Goal: Information Seeking & Learning: Compare options

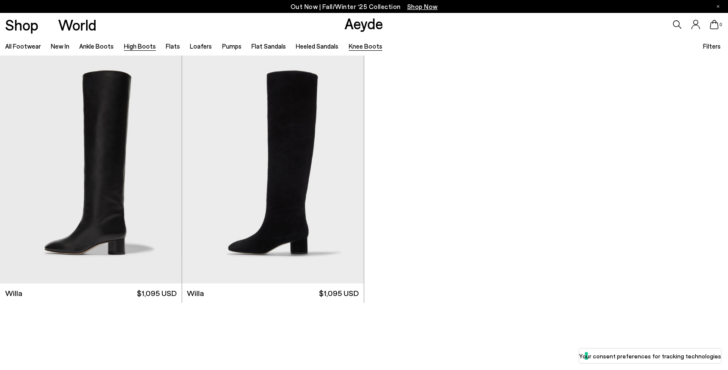
click at [147, 49] on link "High Boots" at bounding box center [140, 46] width 32 height 8
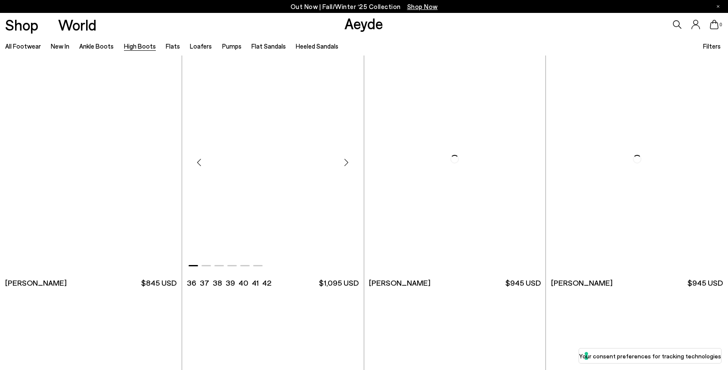
scroll to position [1992, 0]
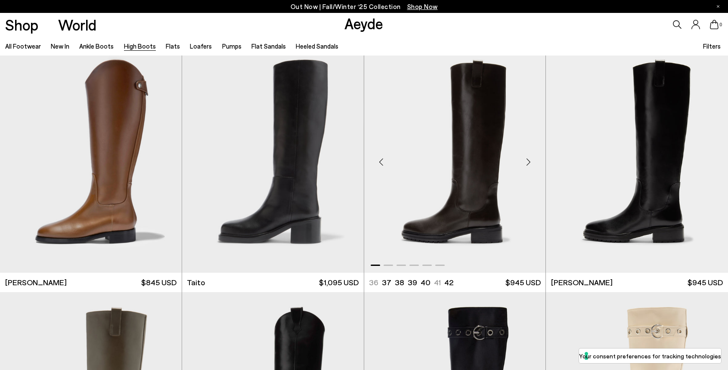
click at [428, 158] on img "1 / 6" at bounding box center [455, 159] width 182 height 228
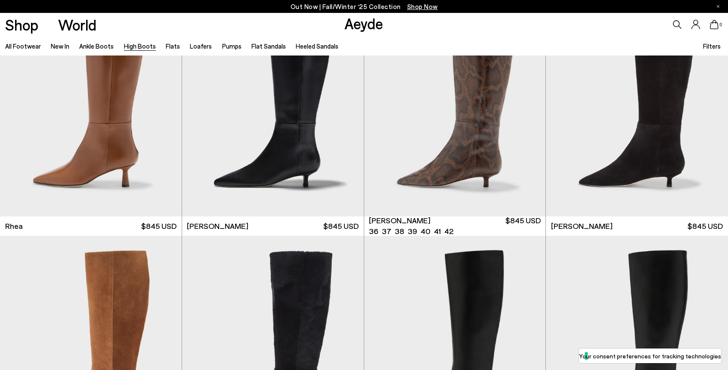
scroll to position [1089, 0]
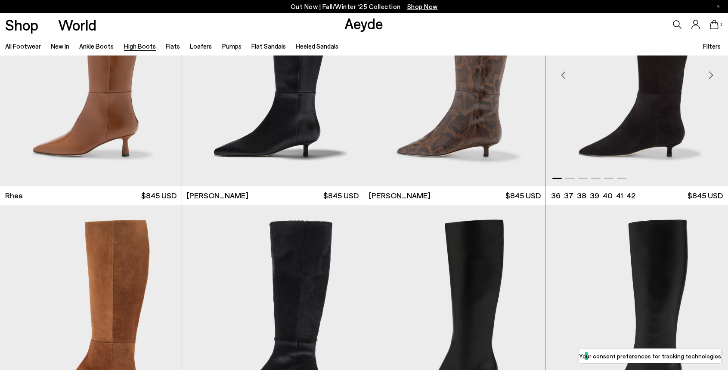
click at [633, 121] on img "1 / 6" at bounding box center [637, 72] width 182 height 228
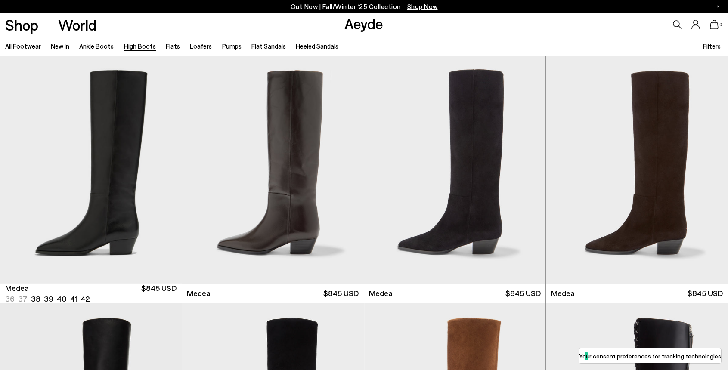
scroll to position [0, 0]
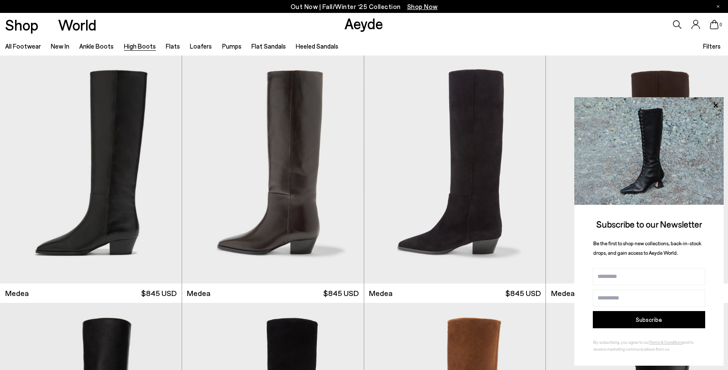
click at [429, 6] on span "Shop Now" at bounding box center [422, 7] width 31 height 8
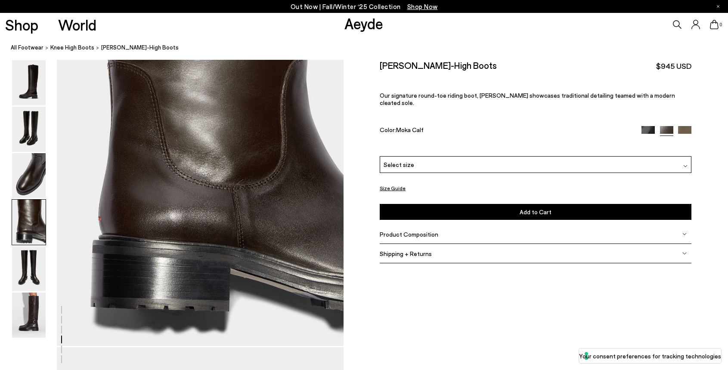
scroll to position [1176, 0]
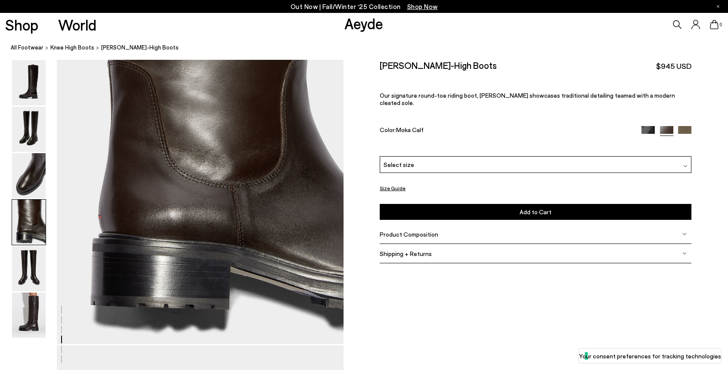
click at [650, 126] on img at bounding box center [648, 132] width 13 height 13
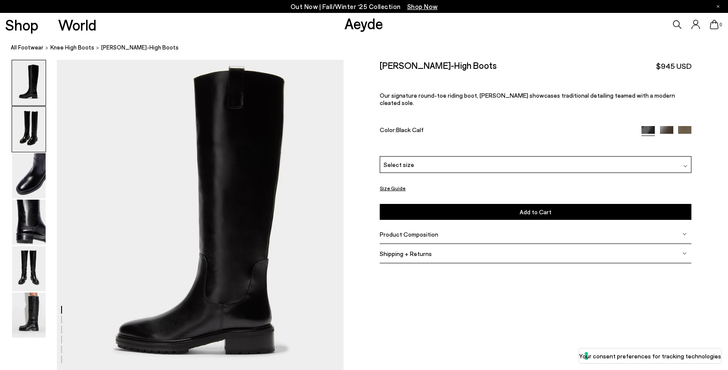
click at [19, 147] on img at bounding box center [29, 129] width 34 height 45
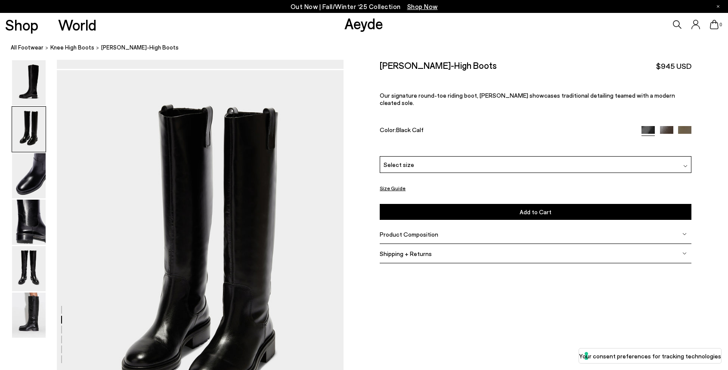
scroll to position [313, 0]
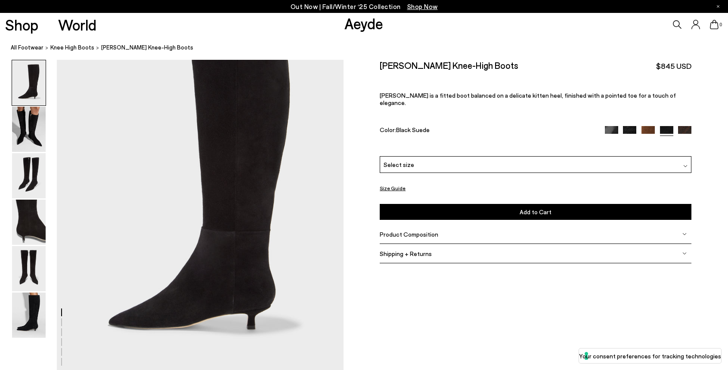
scroll to position [56, 0]
click at [20, 217] on img at bounding box center [29, 222] width 34 height 45
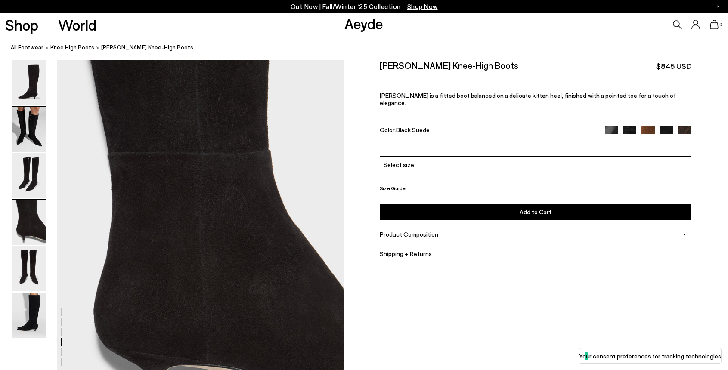
click at [19, 143] on img at bounding box center [29, 129] width 34 height 45
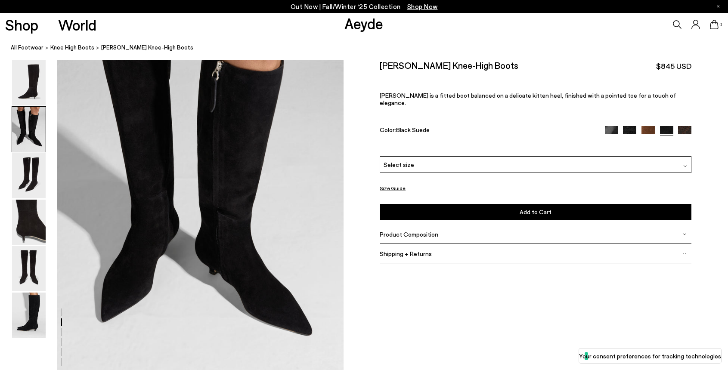
scroll to position [443, 0]
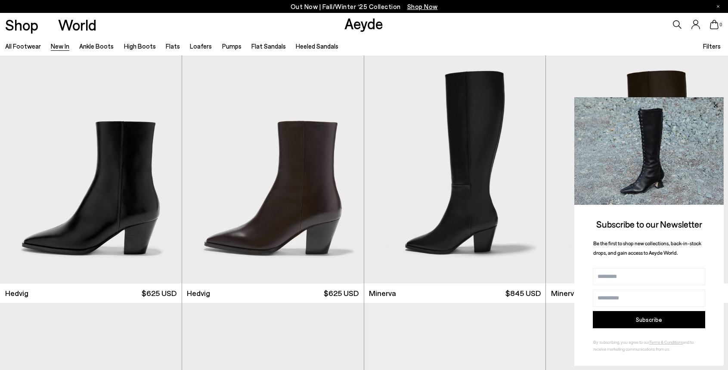
click at [719, 106] on icon at bounding box center [715, 105] width 11 height 11
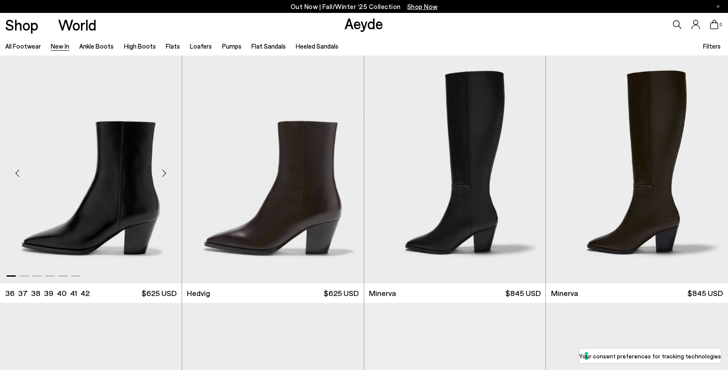
click at [164, 175] on div "Next slide" at bounding box center [165, 173] width 26 height 26
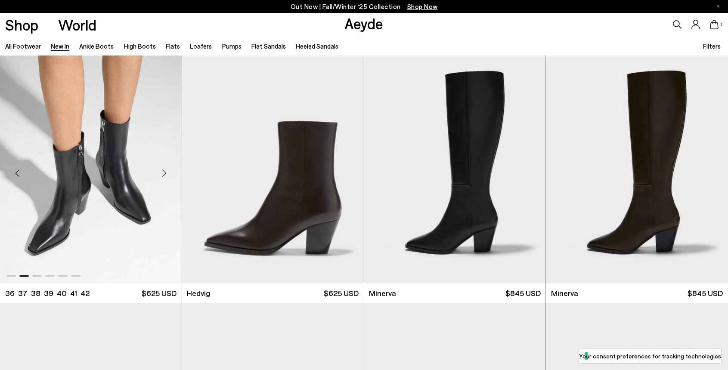
click at [164, 175] on div "Next slide" at bounding box center [165, 173] width 26 height 26
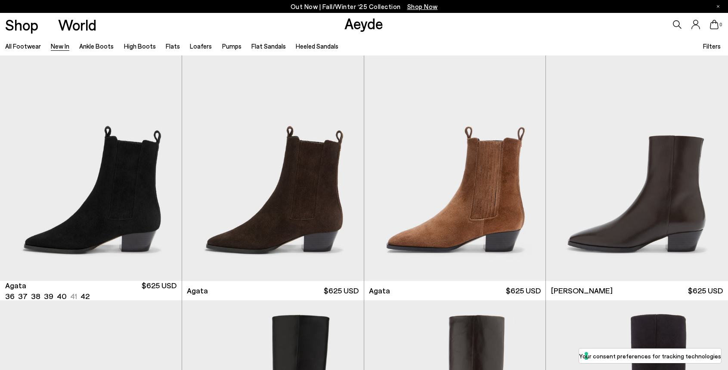
scroll to position [262, 0]
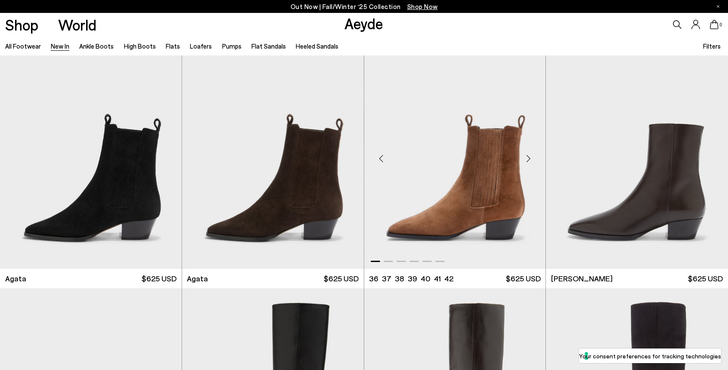
click at [533, 164] on div "Next slide" at bounding box center [528, 159] width 26 height 26
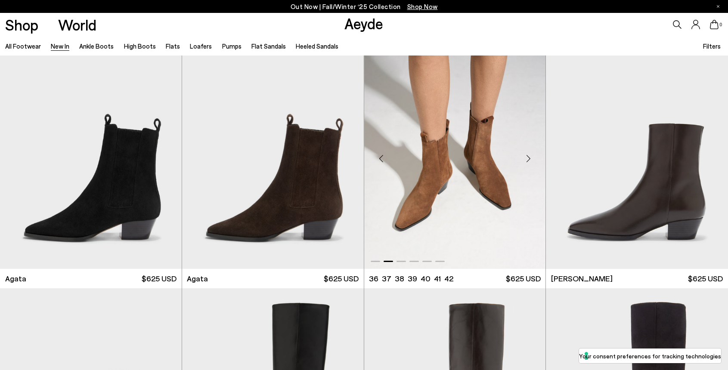
click at [533, 164] on div "Next slide" at bounding box center [528, 159] width 26 height 26
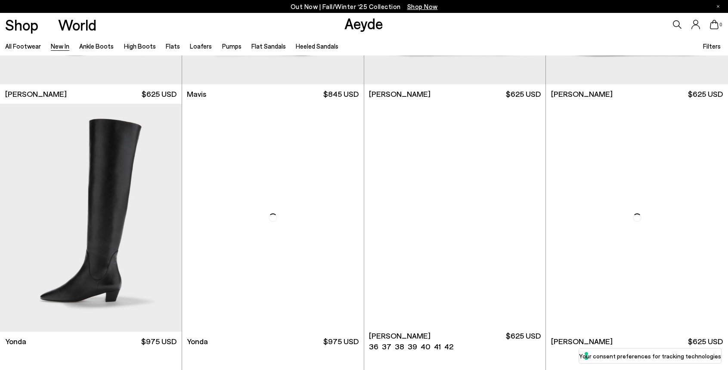
scroll to position [1489, 0]
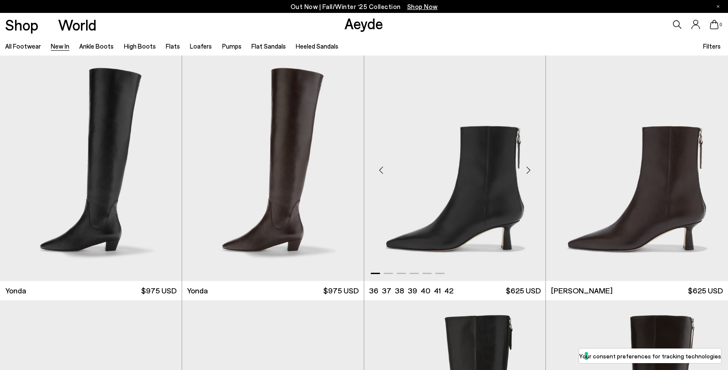
click at [530, 168] on div "Next slide" at bounding box center [528, 171] width 26 height 26
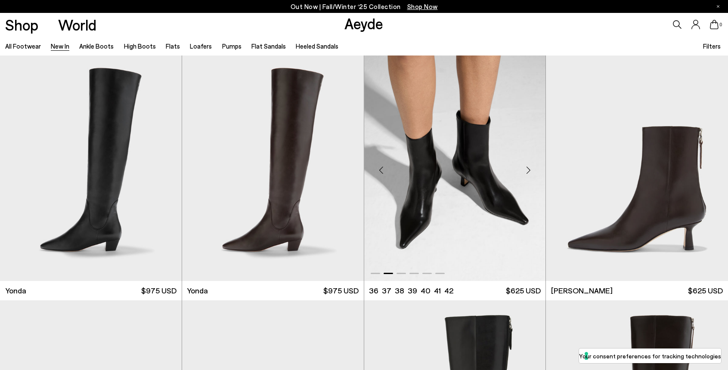
click at [530, 168] on div "Next slide" at bounding box center [528, 171] width 26 height 26
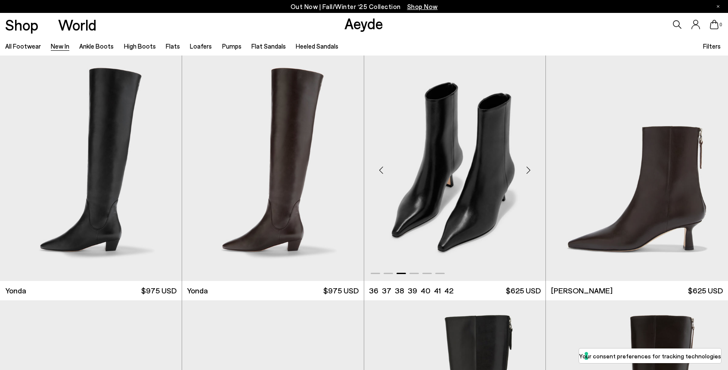
click at [530, 168] on div "Next slide" at bounding box center [528, 171] width 26 height 26
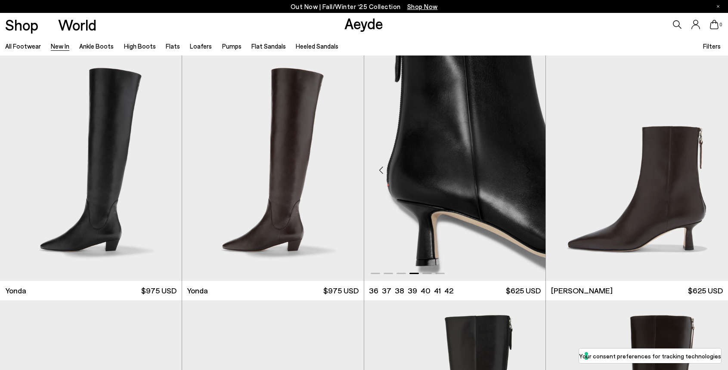
click at [530, 168] on div "Next slide" at bounding box center [528, 171] width 26 height 26
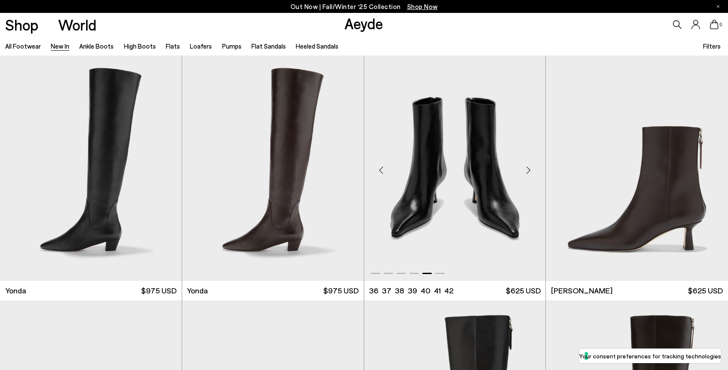
click at [530, 168] on div "Next slide" at bounding box center [528, 171] width 26 height 26
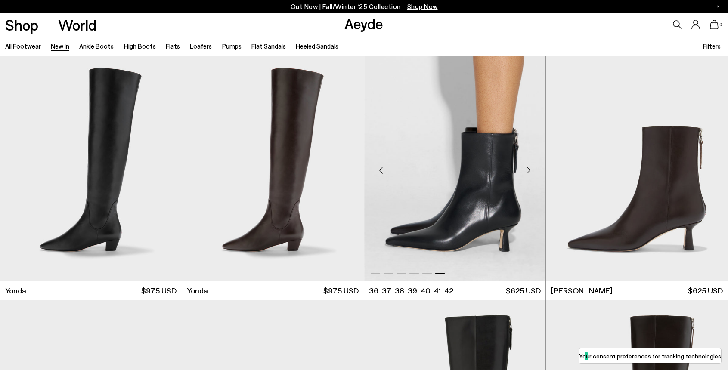
click at [530, 168] on div "Next slide" at bounding box center [528, 171] width 26 height 26
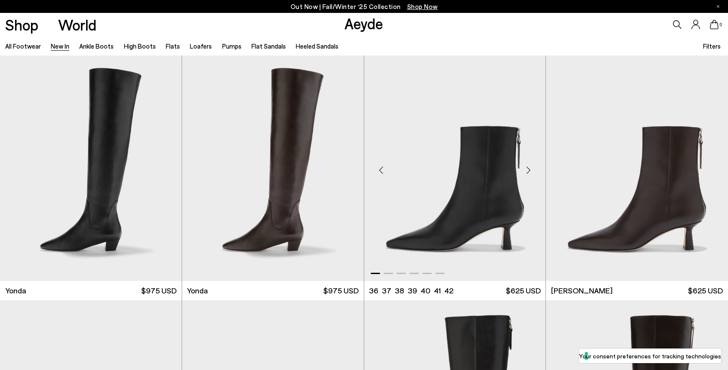
click at [530, 168] on div "Next slide" at bounding box center [528, 171] width 26 height 26
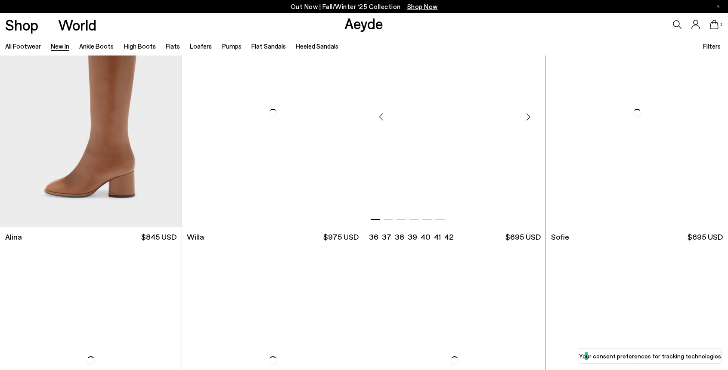
scroll to position [3036, 0]
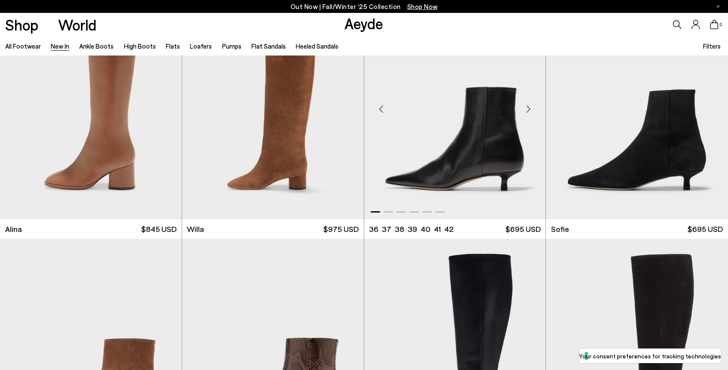
click at [532, 109] on div "Next slide" at bounding box center [528, 109] width 26 height 26
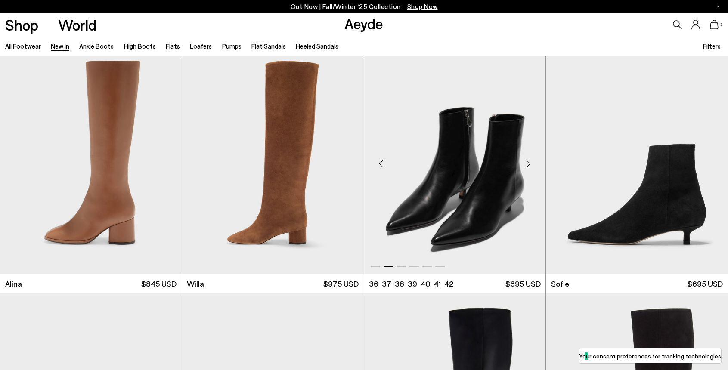
scroll to position [2974, 0]
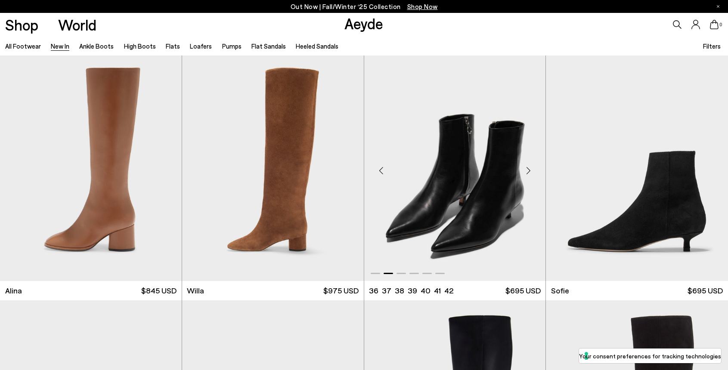
click at [527, 171] on div "Next slide" at bounding box center [528, 171] width 26 height 26
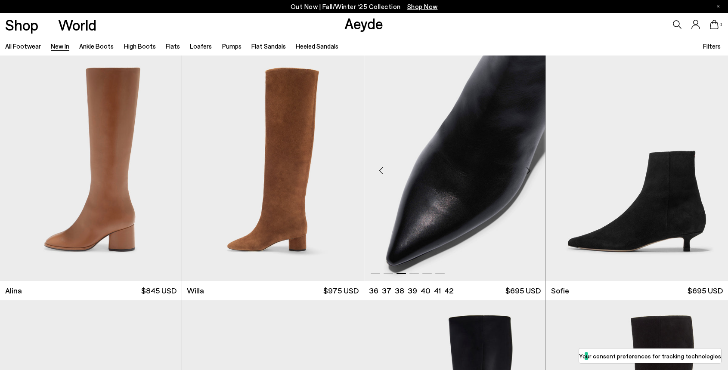
click at [527, 171] on div "Next slide" at bounding box center [528, 171] width 26 height 26
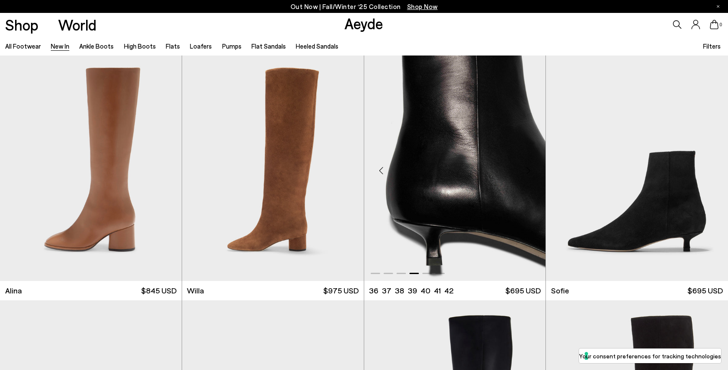
click at [527, 171] on div "Next slide" at bounding box center [528, 171] width 26 height 26
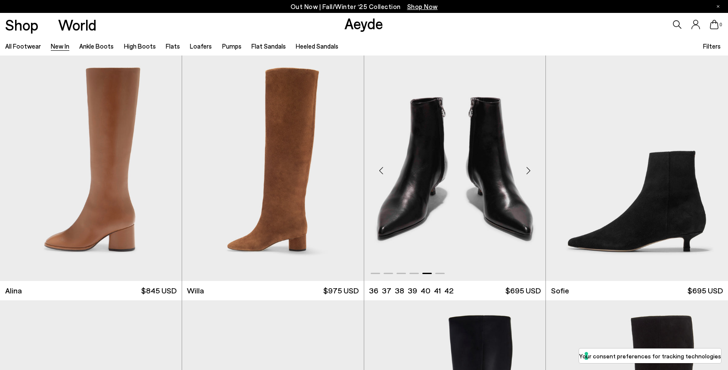
click at [527, 171] on div "Next slide" at bounding box center [528, 171] width 26 height 26
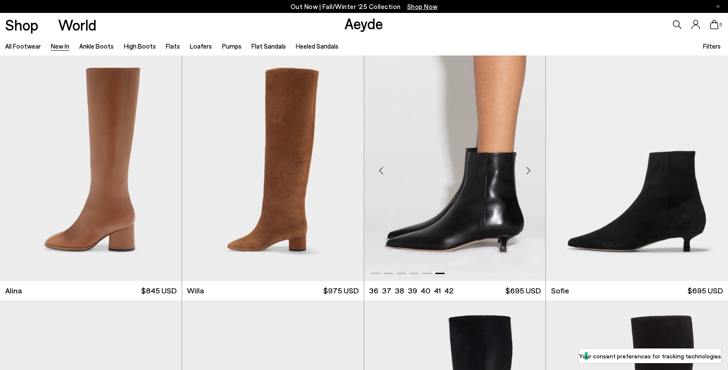
click at [527, 171] on div "Next slide" at bounding box center [528, 171] width 26 height 26
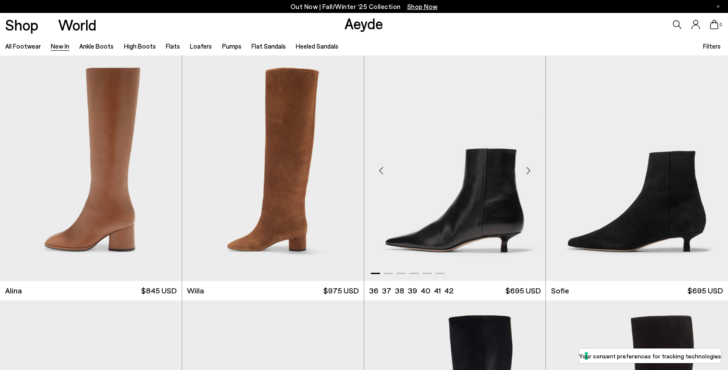
click at [527, 171] on div "Next slide" at bounding box center [528, 171] width 26 height 26
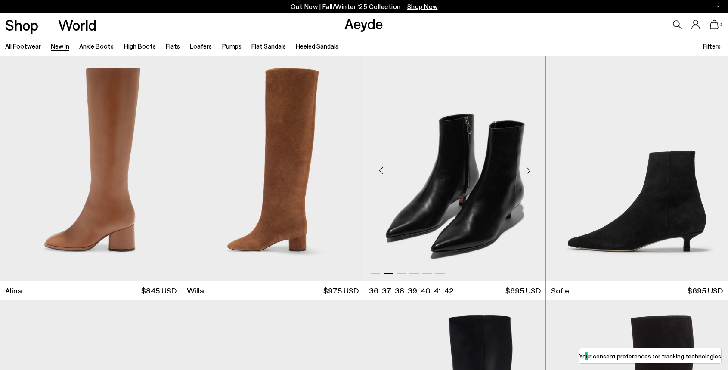
click at [527, 171] on div "Next slide" at bounding box center [528, 171] width 26 height 26
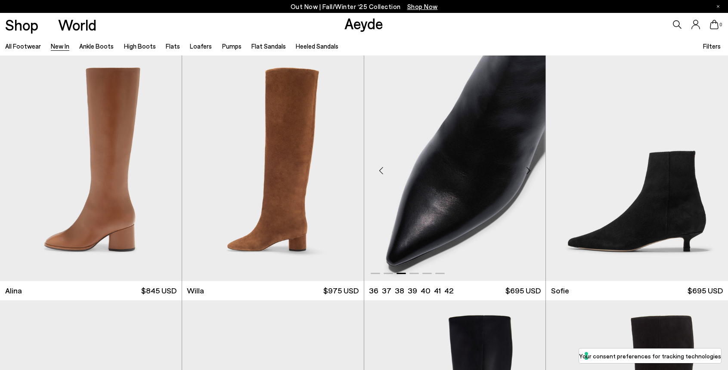
click at [527, 171] on div "Next slide" at bounding box center [528, 171] width 26 height 26
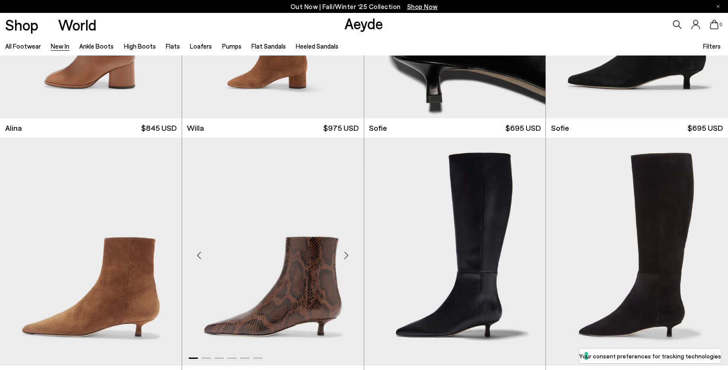
scroll to position [2944, 0]
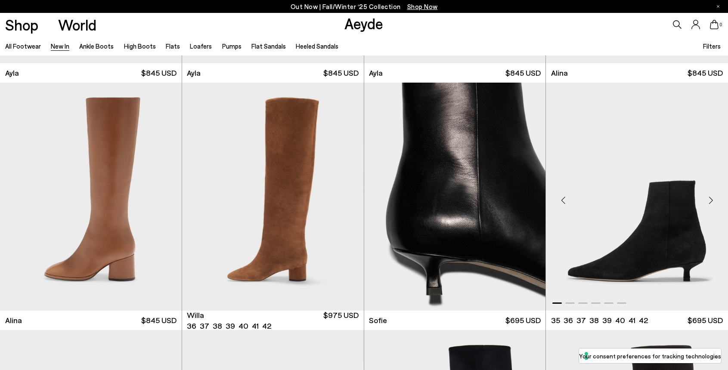
click at [710, 203] on div "Next slide" at bounding box center [711, 200] width 26 height 26
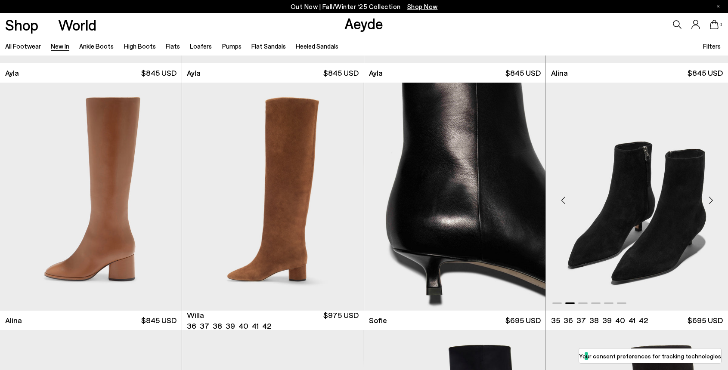
click at [710, 203] on div "Next slide" at bounding box center [711, 200] width 26 height 26
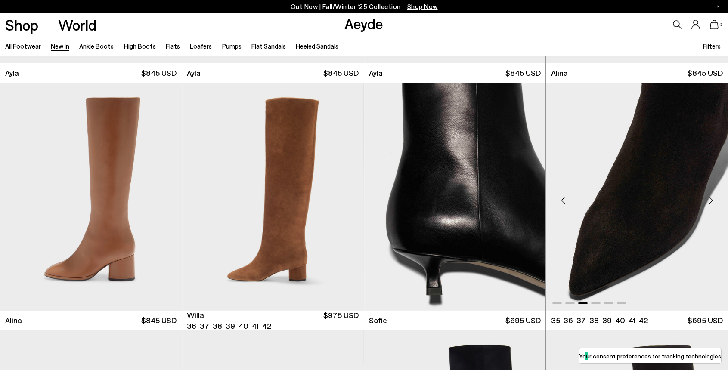
click at [710, 203] on div "Next slide" at bounding box center [711, 200] width 26 height 26
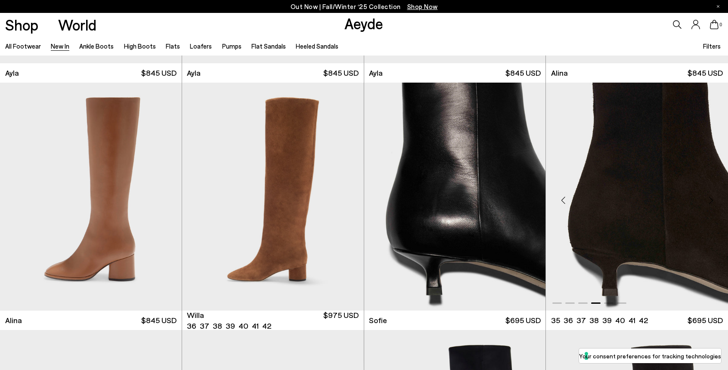
click at [710, 203] on div "Next slide" at bounding box center [711, 200] width 26 height 26
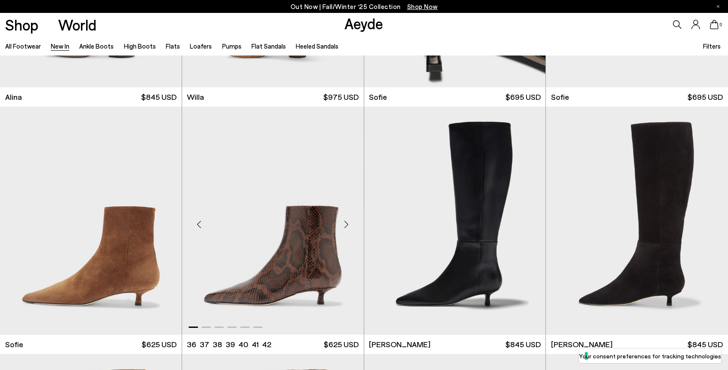
scroll to position [3180, 0]
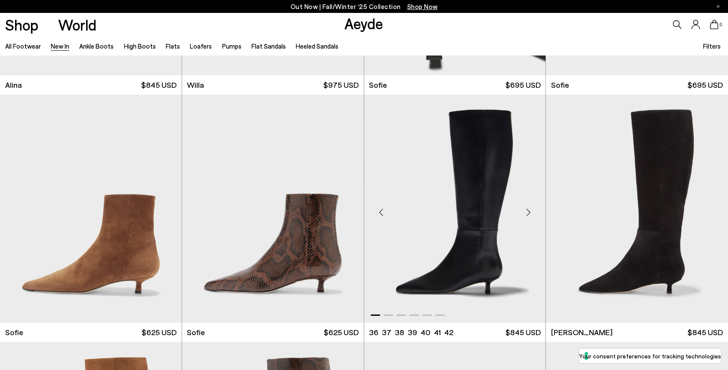
click at [528, 215] on div "Next slide" at bounding box center [528, 212] width 26 height 26
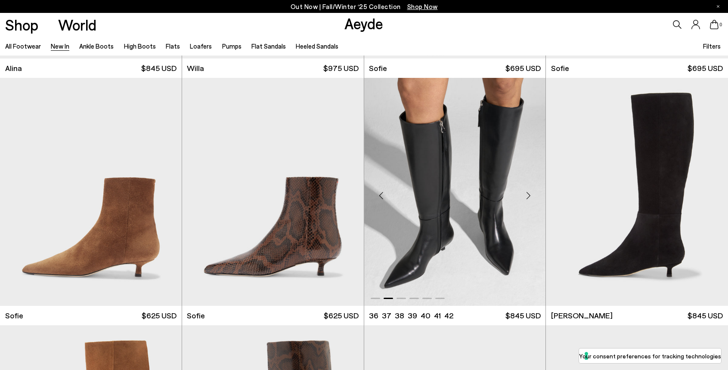
scroll to position [3210, 0]
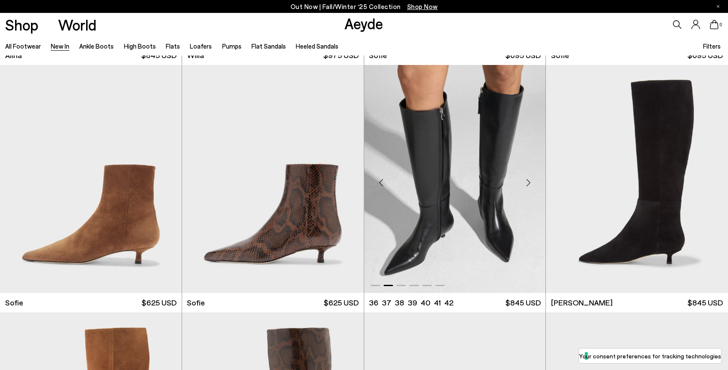
click at [530, 180] on div "Next slide" at bounding box center [528, 183] width 26 height 26
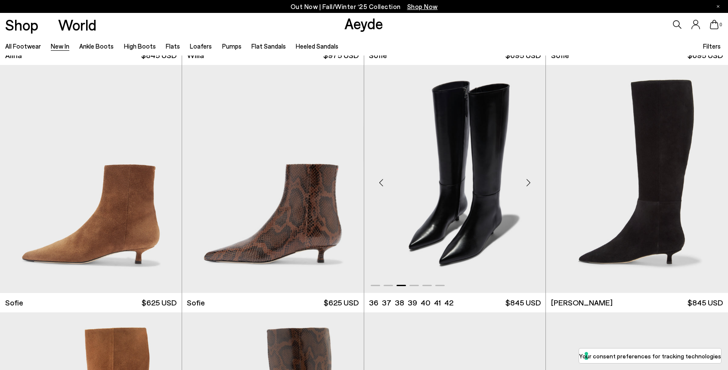
click at [530, 180] on div "Next slide" at bounding box center [528, 183] width 26 height 26
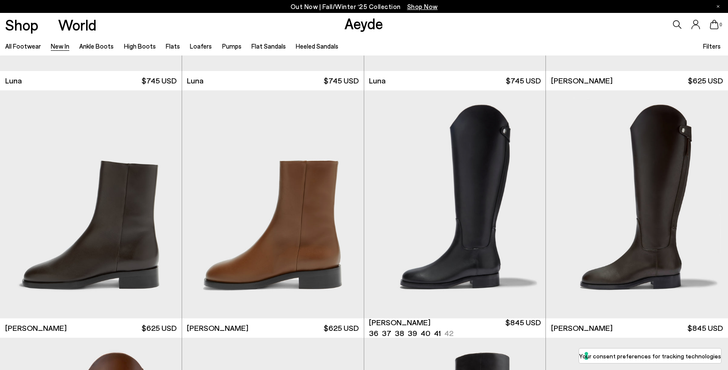
scroll to position [4176, 0]
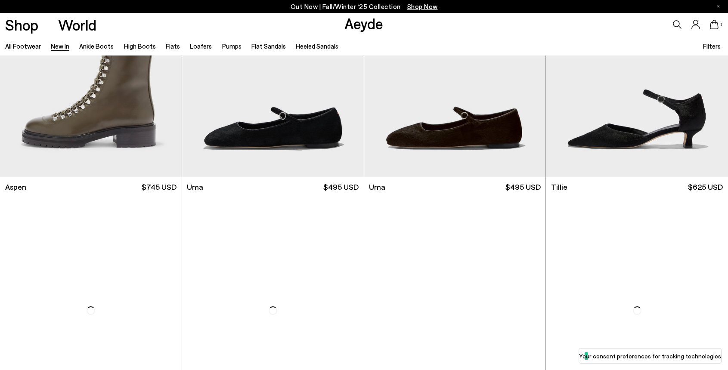
scroll to position [5605, 0]
